Goal: Check status: Verify the current state of an ongoing process or item

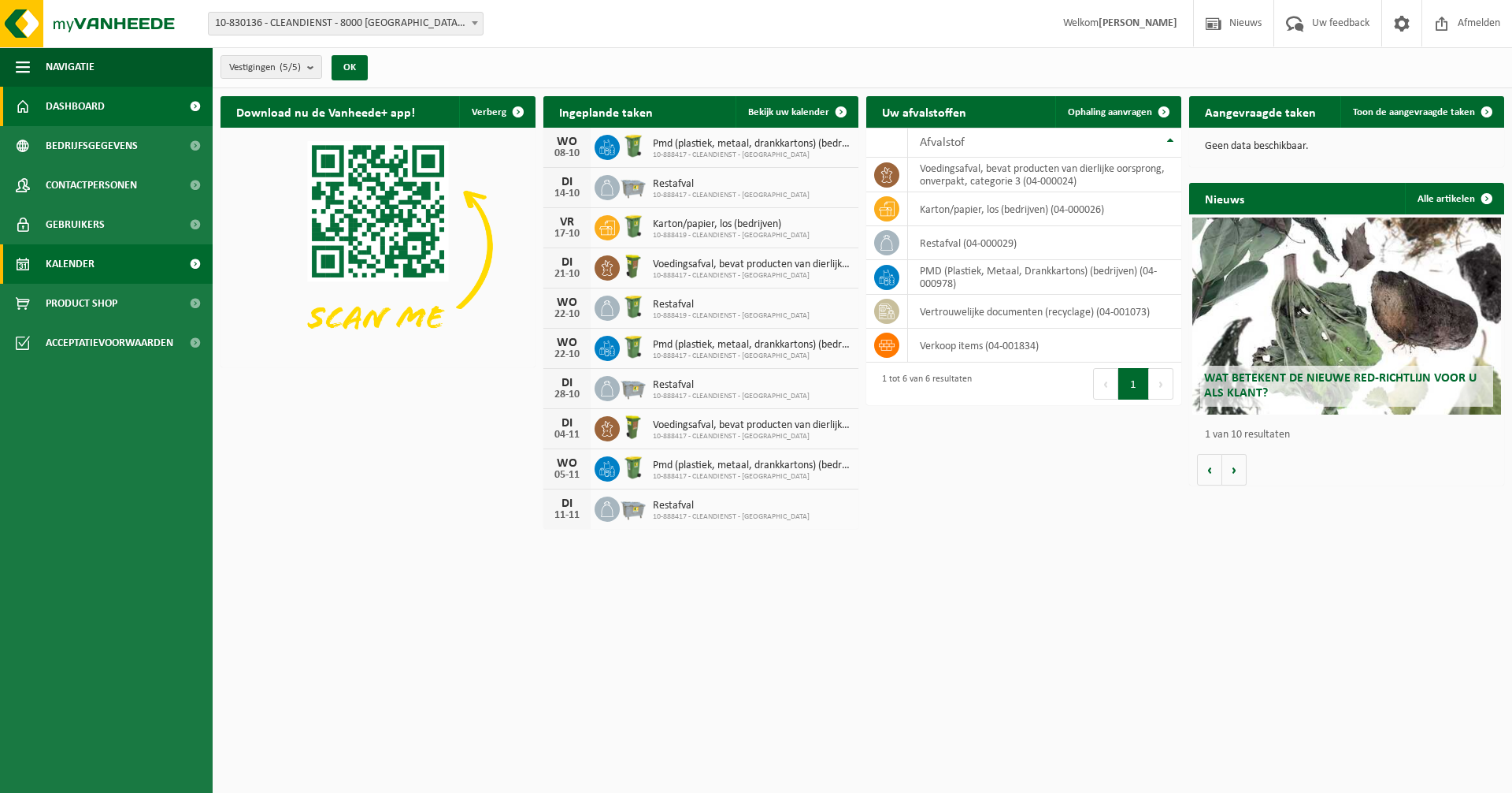
click at [123, 261] on link "Kalender" at bounding box center [106, 263] width 213 height 40
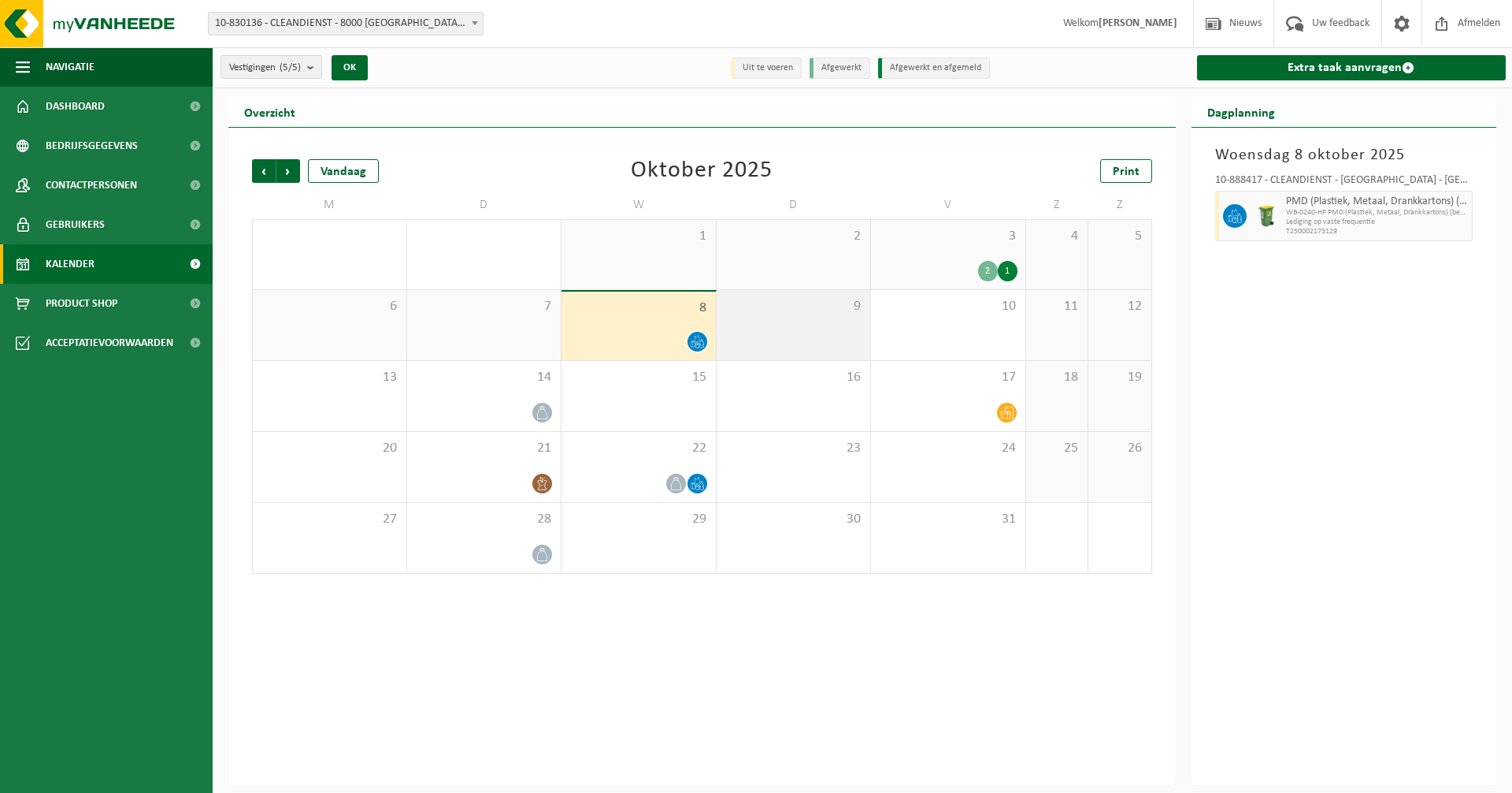
click at [795, 324] on div "9" at bounding box center [794, 325] width 154 height 70
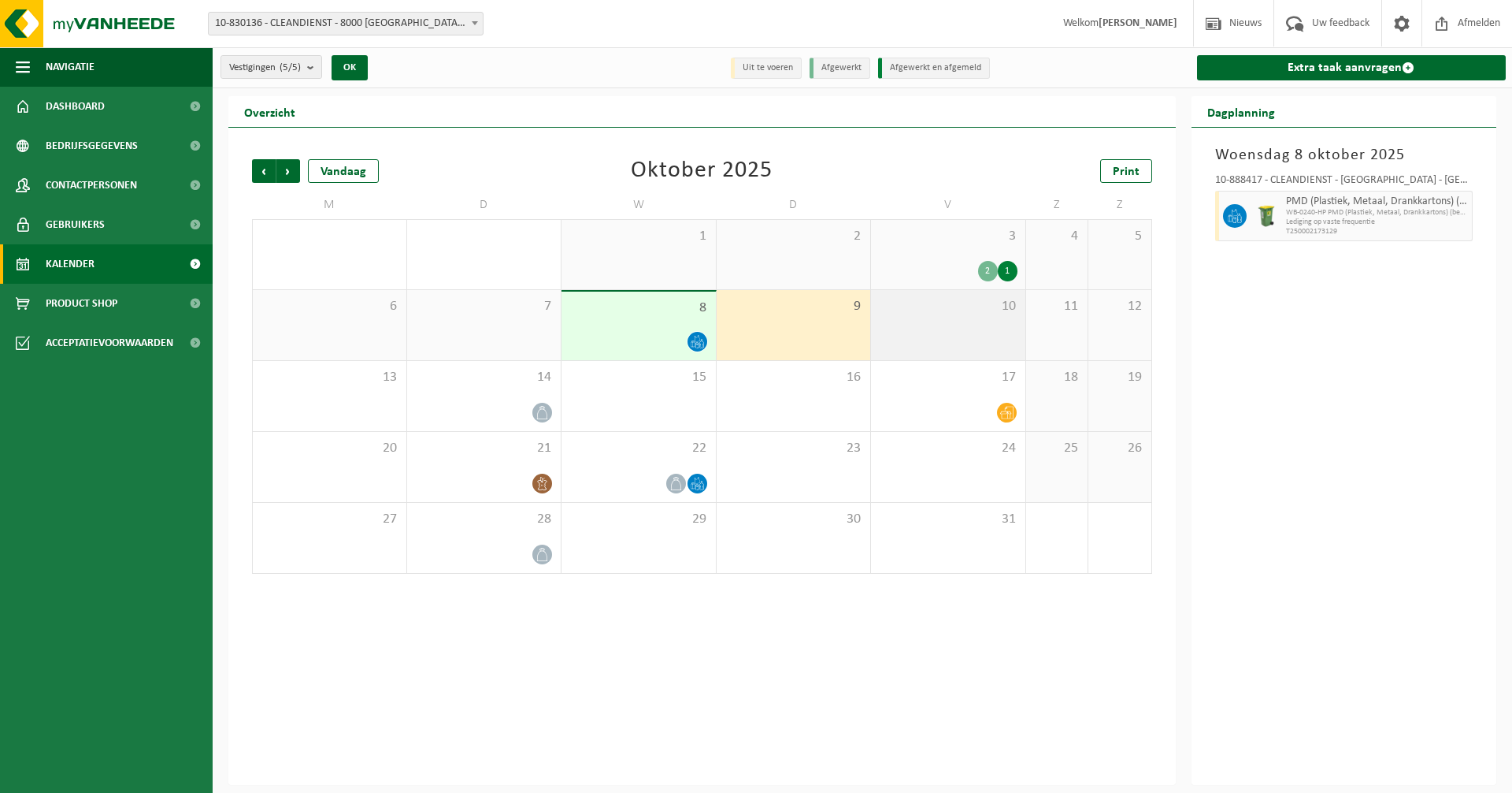
drag, startPoint x: 940, startPoint y: 334, endPoint x: 953, endPoint y: 336, distance: 13.2
click at [941, 334] on div "10" at bounding box center [948, 325] width 154 height 70
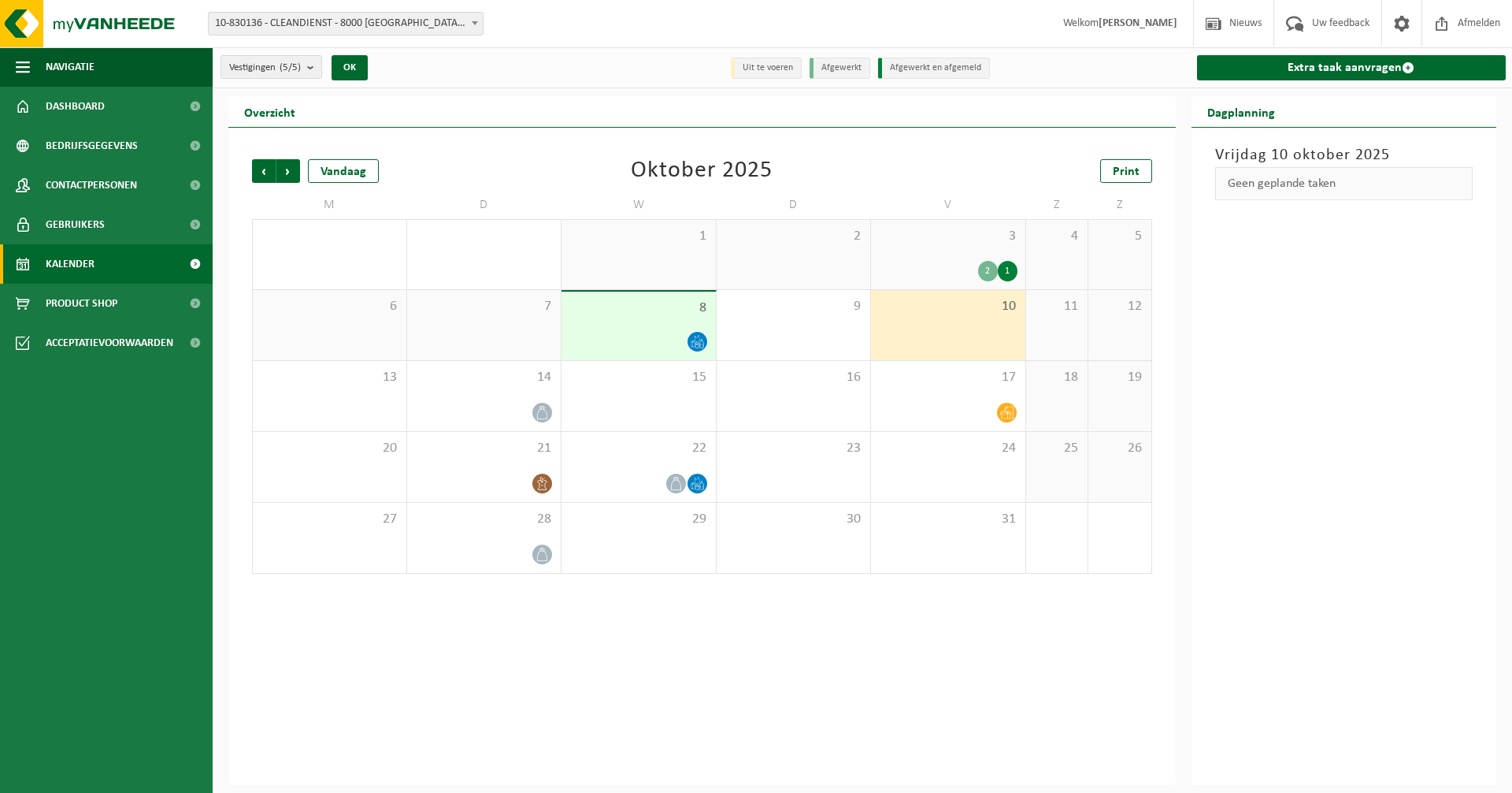
click at [1004, 258] on div "3 2 1" at bounding box center [948, 254] width 154 height 69
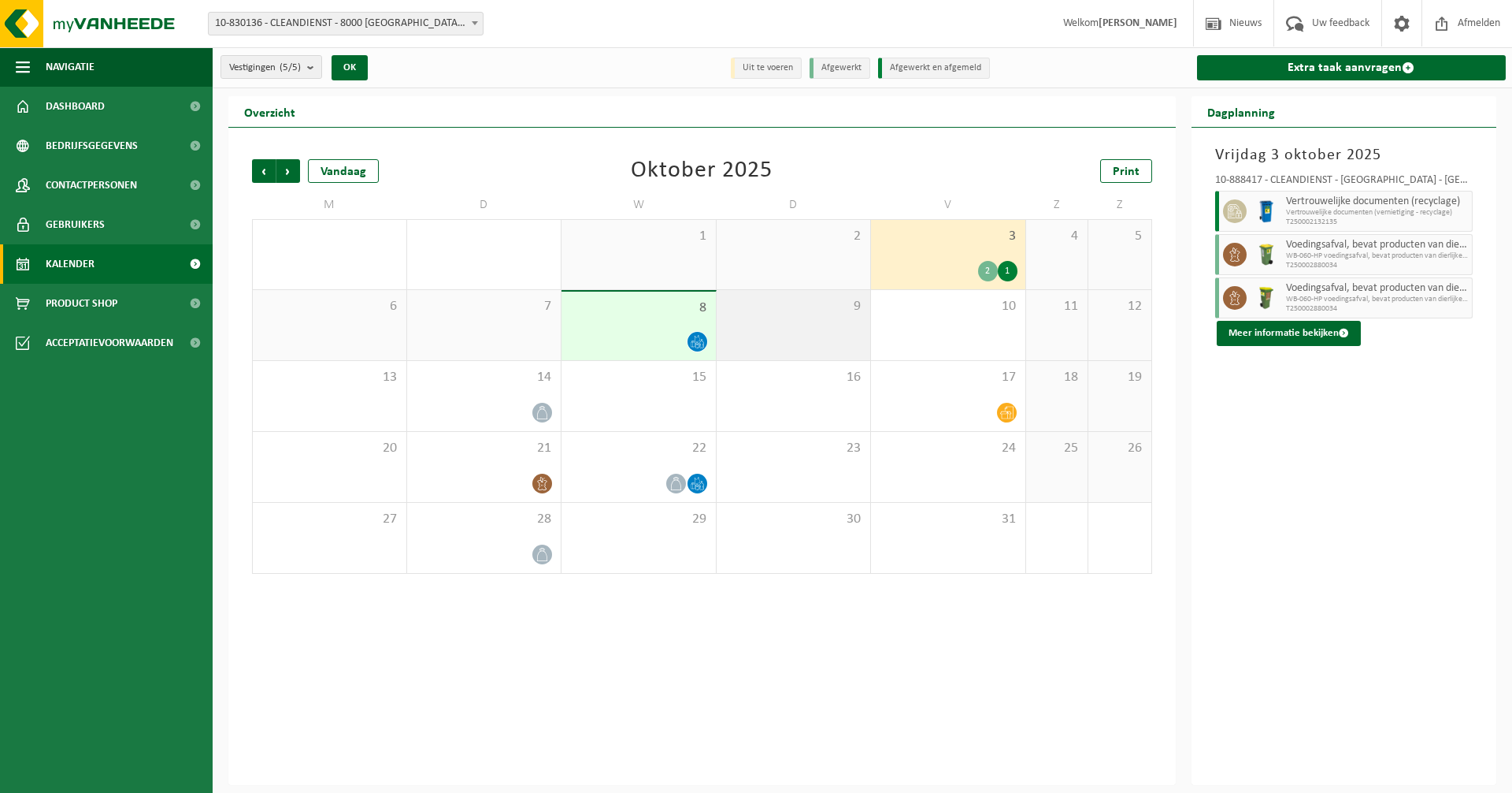
click at [827, 318] on div "9" at bounding box center [794, 325] width 154 height 70
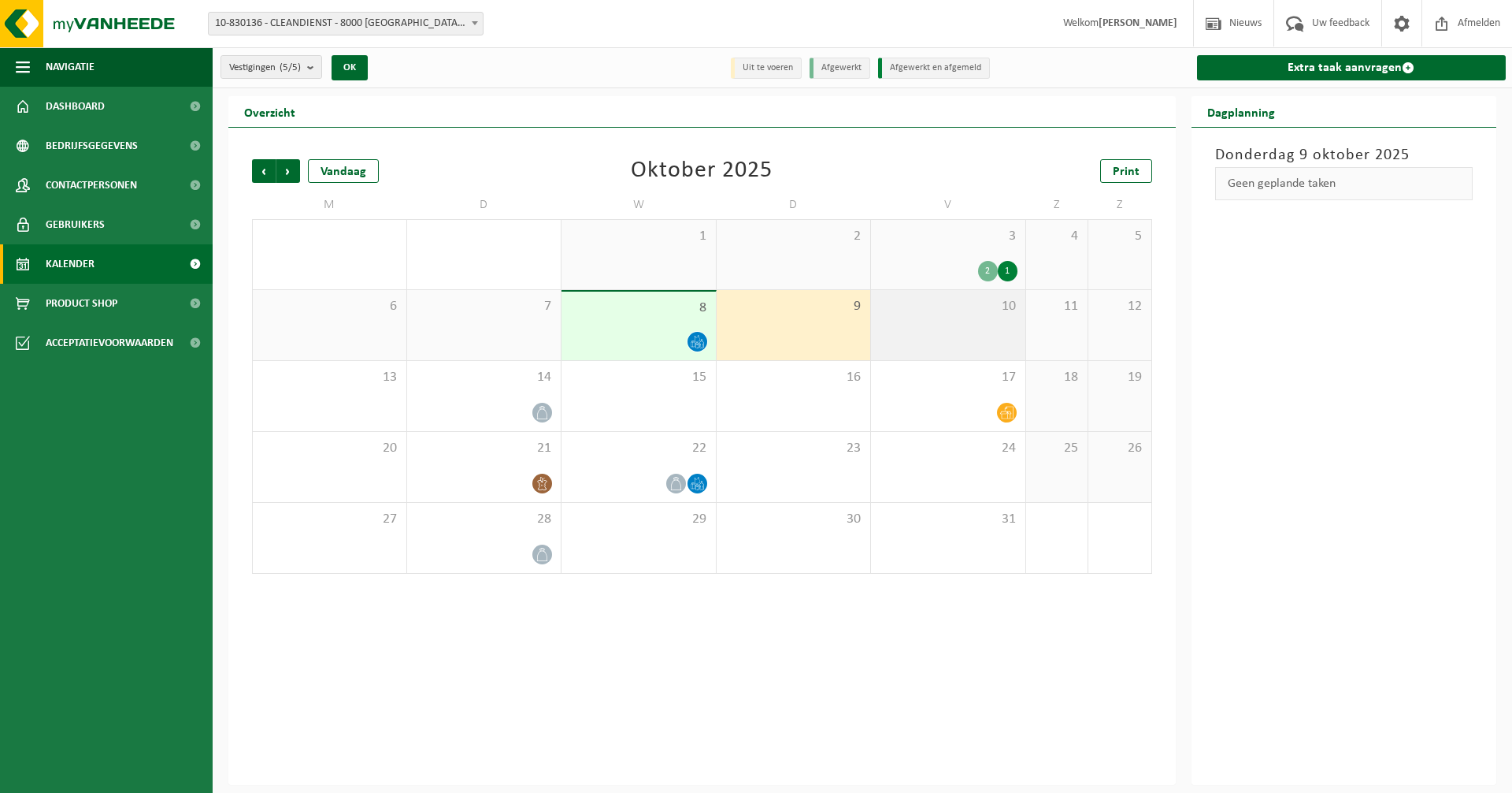
click at [923, 336] on div "10" at bounding box center [948, 325] width 154 height 70
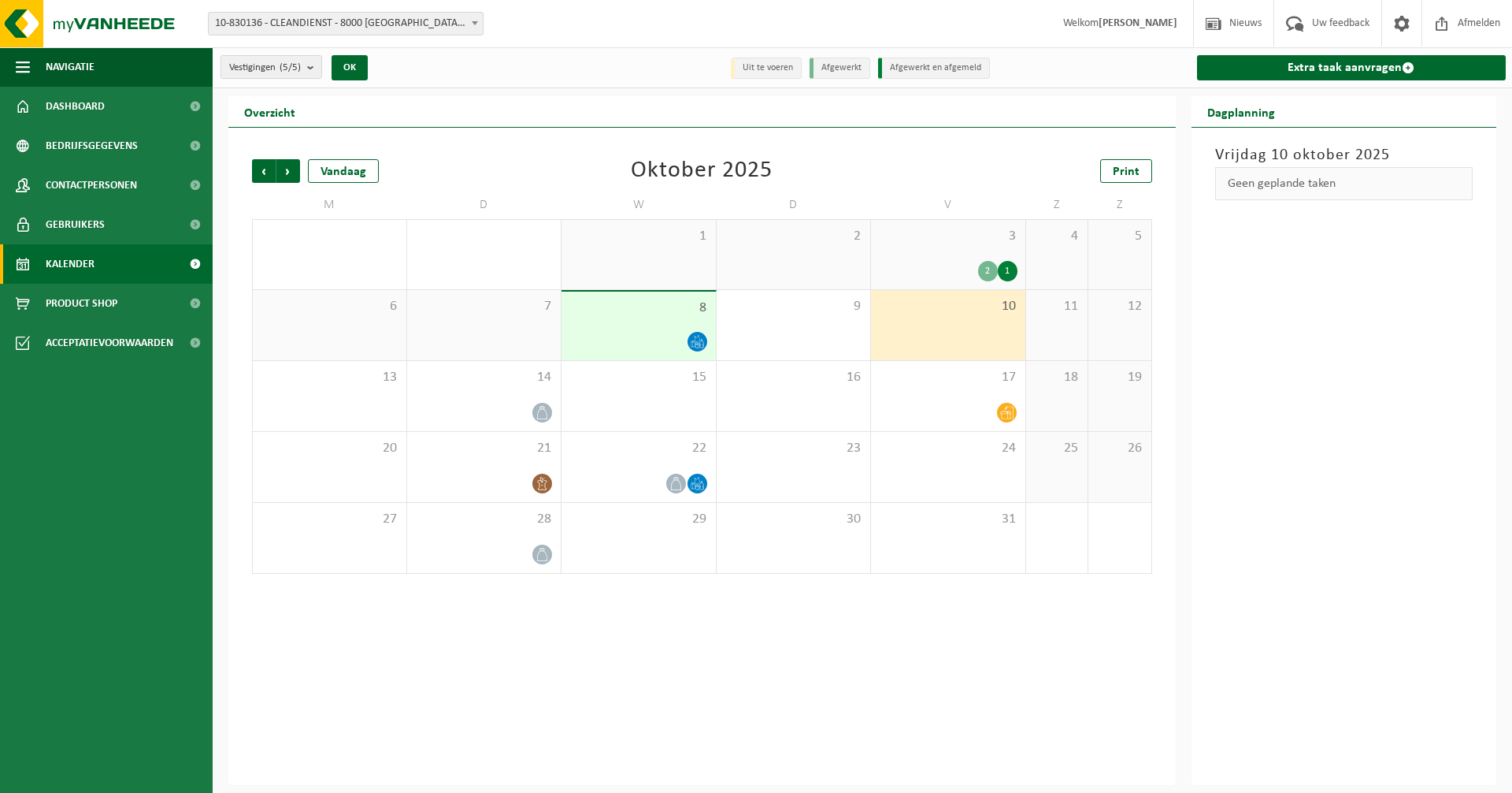
click at [945, 278] on div "2 1" at bounding box center [949, 271] width 139 height 20
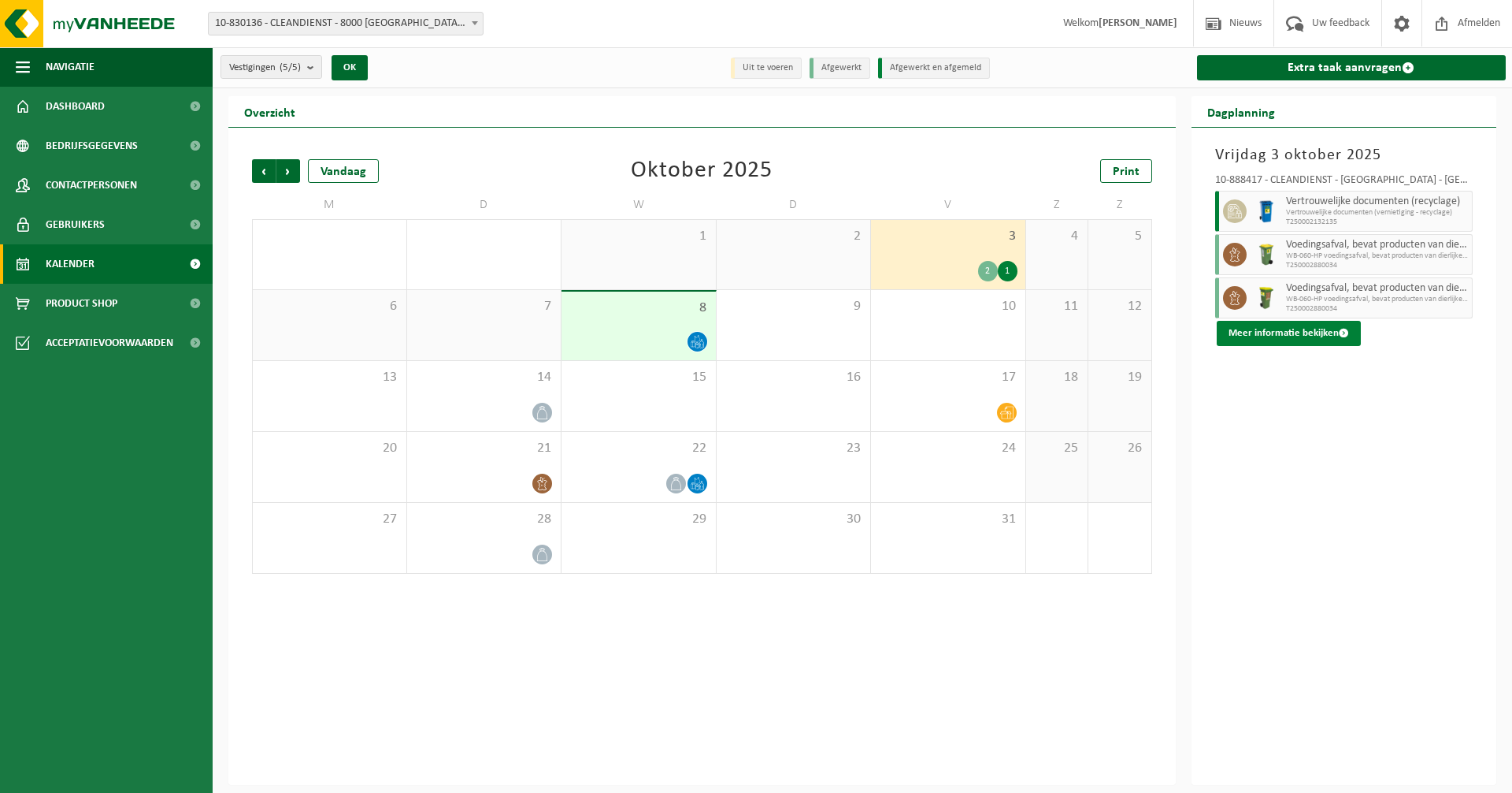
click at [1271, 329] on button "Meer informatie bekijken" at bounding box center [1289, 333] width 144 height 25
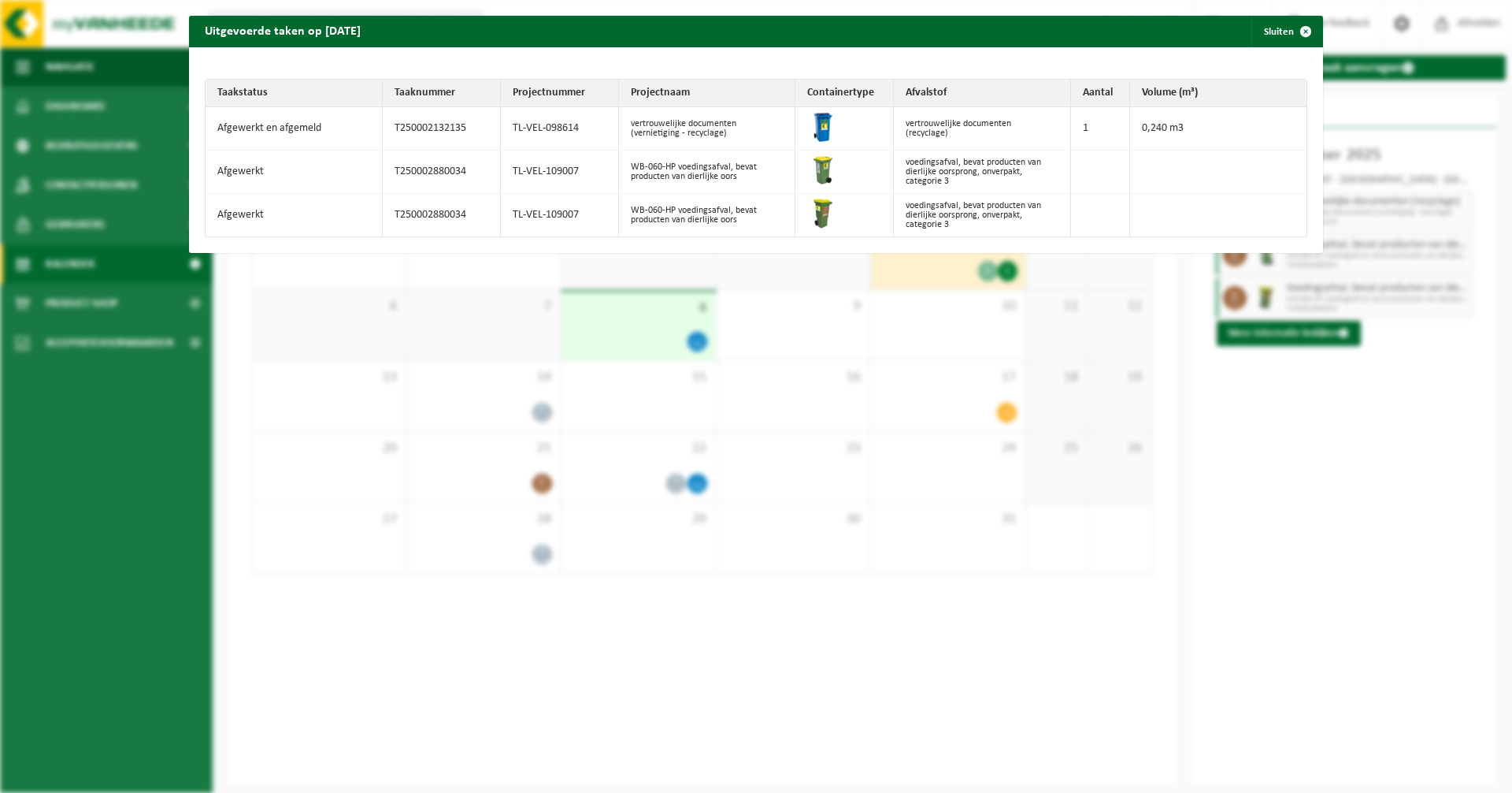
drag, startPoint x: 994, startPoint y: 206, endPoint x: 996, endPoint y: 215, distance: 9.2
drag, startPoint x: 996, startPoint y: 215, endPoint x: 942, endPoint y: 219, distance: 54.1
click at [942, 219] on td "voedingsafval, bevat producten van dierlijke oorsprong, onverpakt, categorie 3" at bounding box center [982, 215] width 177 height 42
click at [1249, 585] on div "Uitgevoerde taken op 2025-10-03 Sluiten Taakstatus Taaknummer Projectnummer Pro…" at bounding box center [756, 396] width 1512 height 793
